Goal: Find specific page/section: Find specific page/section

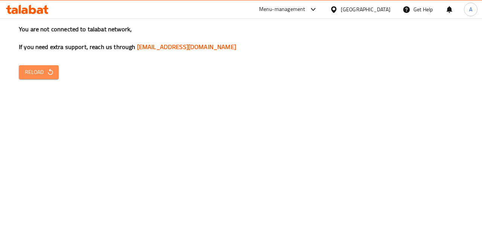
click at [37, 71] on span "Reload" at bounding box center [39, 71] width 28 height 9
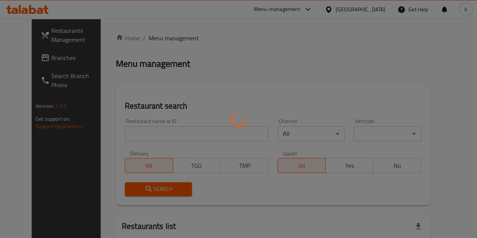
click at [148, 131] on div at bounding box center [238, 119] width 477 height 238
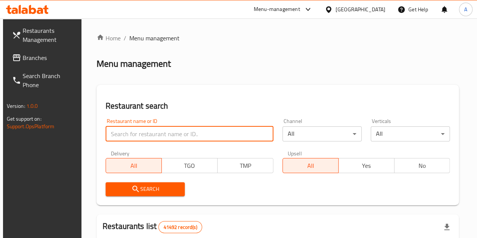
click at [148, 131] on input "search" at bounding box center [190, 133] width 168 height 15
type input "El Gezawy poultry"
click button "Search" at bounding box center [145, 189] width 79 height 14
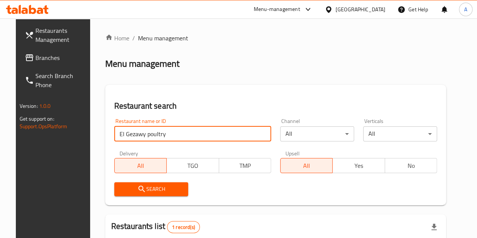
scroll to position [98, 0]
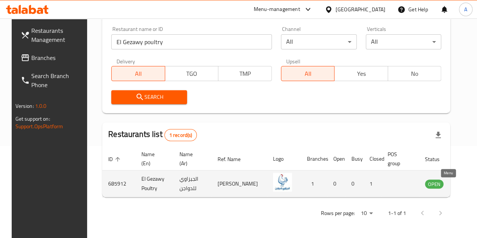
click at [465, 182] on icon "enhanced table" at bounding box center [469, 184] width 8 height 6
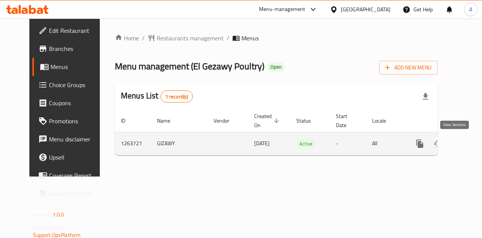
click at [470, 146] on icon "enhanced table" at bounding box center [474, 143] width 9 height 9
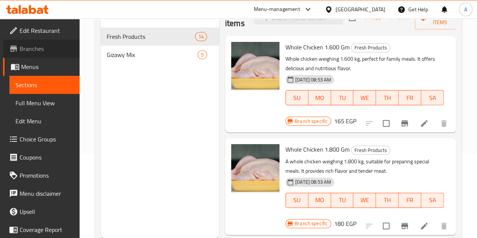
click at [49, 44] on span "Branches" at bounding box center [47, 48] width 54 height 9
